Goal: Information Seeking & Learning: Learn about a topic

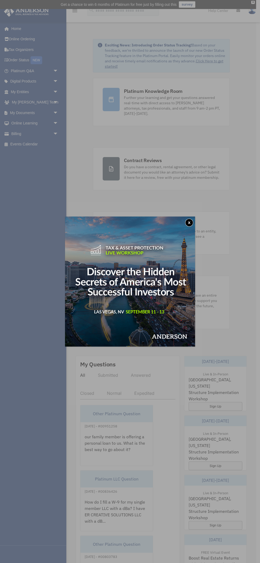
click at [189, 223] on button "x" at bounding box center [189, 223] width 8 height 8
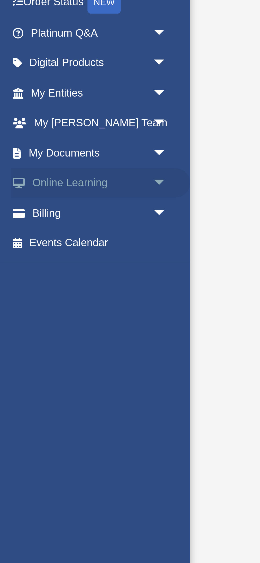
click at [58, 122] on span "arrow_drop_down" at bounding box center [58, 123] width 11 height 11
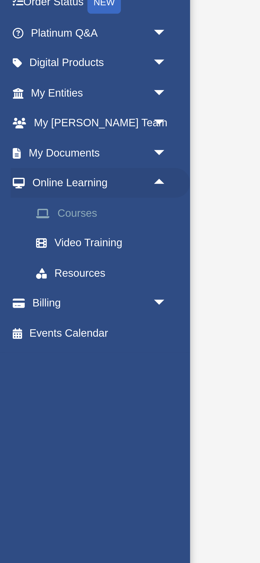
click at [28, 132] on link "Courses" at bounding box center [36, 133] width 59 height 11
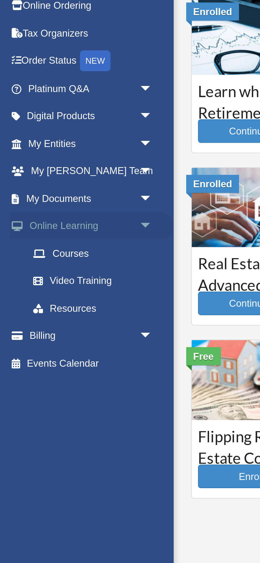
click at [57, 123] on span "arrow_drop_down" at bounding box center [58, 123] width 11 height 11
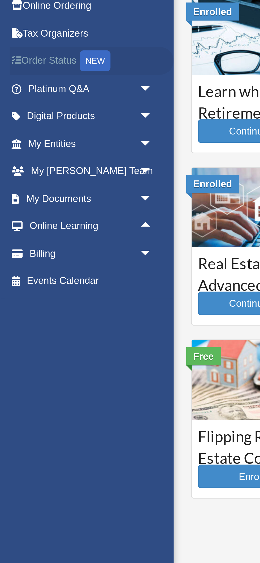
click at [26, 59] on link "Order Status NEW" at bounding box center [35, 60] width 63 height 11
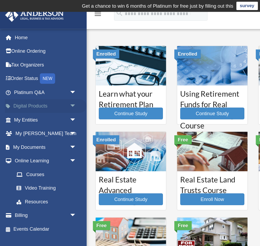
click at [54, 79] on span "arrow_drop_down" at bounding box center [58, 81] width 11 height 11
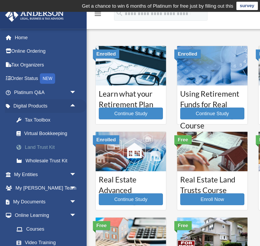
click at [36, 114] on div "Land Trust Kit" at bounding box center [39, 113] width 41 height 7
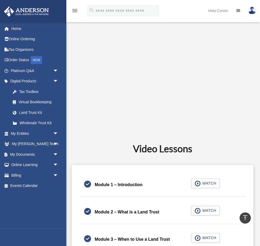
scroll to position [152, 0]
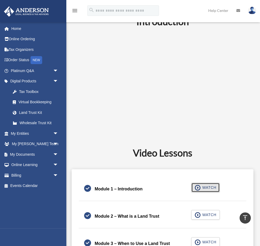
click at [209, 186] on span "WATCH" at bounding box center [209, 187] width 16 height 5
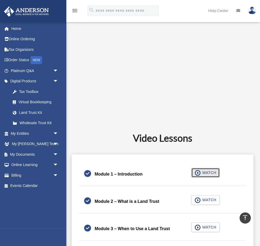
scroll to position [188, 0]
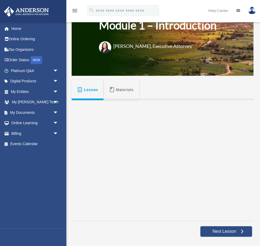
scroll to position [53, 0]
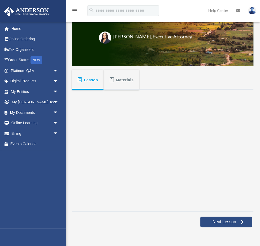
click at [126, 82] on span "Materials" at bounding box center [125, 80] width 18 height 10
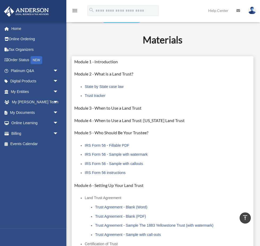
scroll to position [116, 0]
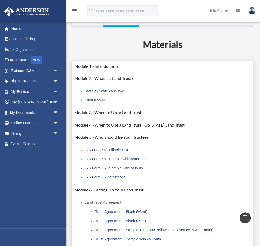
click at [97, 92] on link "State by State case law" at bounding box center [104, 91] width 39 height 4
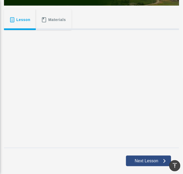
scroll to position [125, 0]
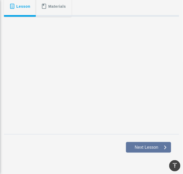
click at [143, 146] on span "Next Lesson" at bounding box center [147, 146] width 32 height 5
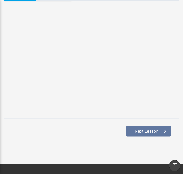
scroll to position [166, 0]
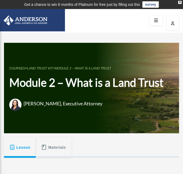
click at [141, 96] on div "COURSES > Land Trust Kit > Module 2 – What is a Land Trust Module 2 – What is a…" at bounding box center [86, 88] width 154 height 46
click at [116, 89] on h1 "Module 2 – What is a Land Trust" at bounding box center [86, 83] width 154 height 16
click at [54, 148] on span "Materials" at bounding box center [57, 147] width 18 height 10
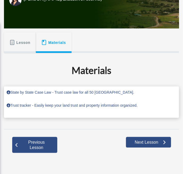
scroll to position [105, 0]
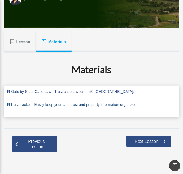
click at [124, 103] on link "Trust tracker - Easily keep your land trust and property information organized." at bounding box center [72, 104] width 131 height 4
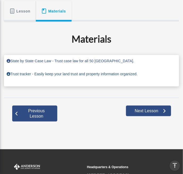
scroll to position [138, 0]
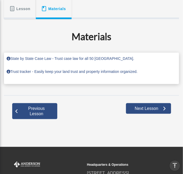
click at [122, 73] on p "Trust tracker - Easily keep your land trust and property information organized." at bounding box center [92, 71] width 170 height 7
click at [125, 72] on link "Trust tracker - Easily keep your land trust and property information organized." at bounding box center [72, 71] width 131 height 4
click at [130, 71] on link "Trust tracker - Easily keep your land trust and property information organized." at bounding box center [72, 71] width 131 height 4
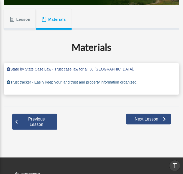
scroll to position [127, 0]
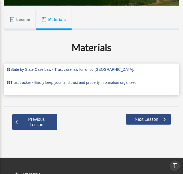
click at [23, 23] on span "Lesson" at bounding box center [23, 20] width 14 height 10
